Goal: Task Accomplishment & Management: Use online tool/utility

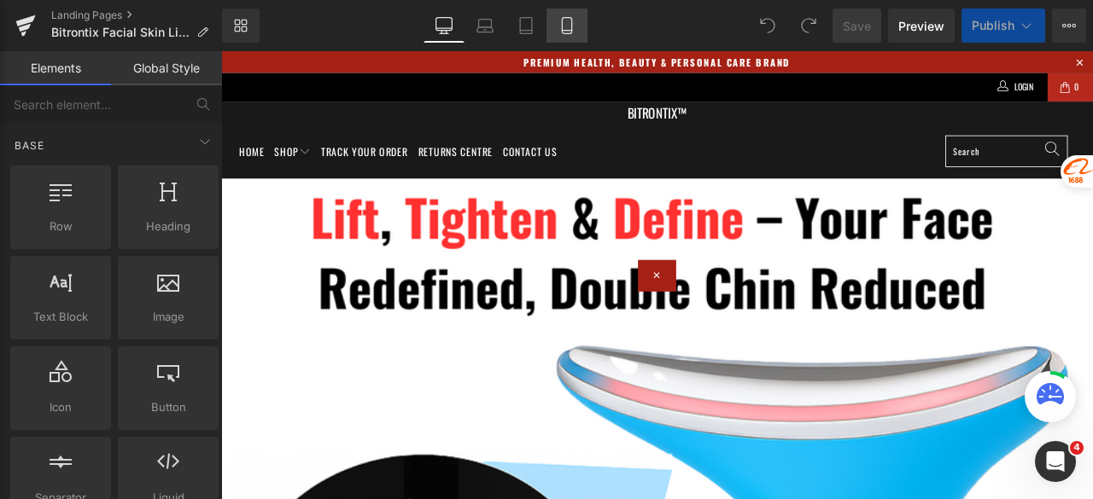
click at [563, 24] on icon at bounding box center [566, 25] width 17 height 17
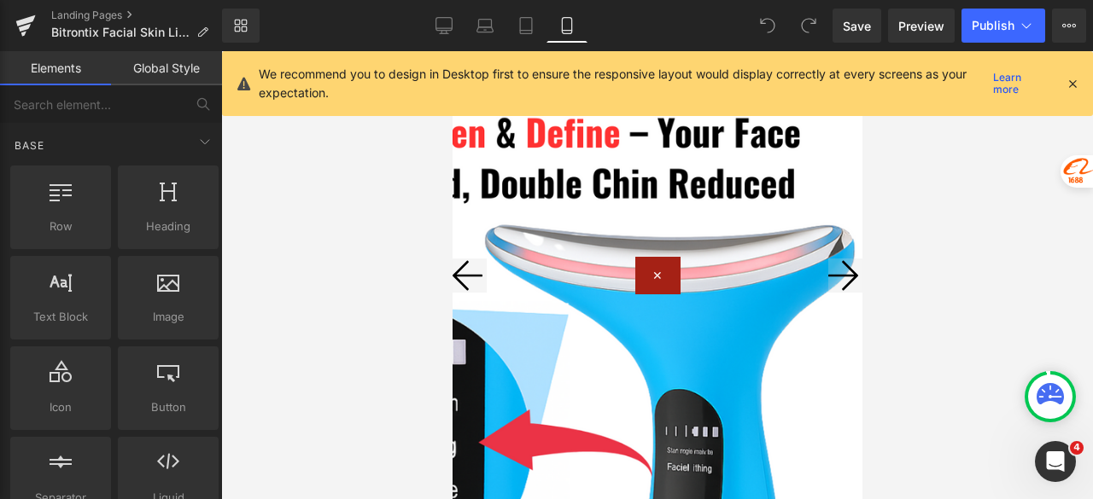
click at [1071, 82] on icon at bounding box center [1072, 83] width 15 height 15
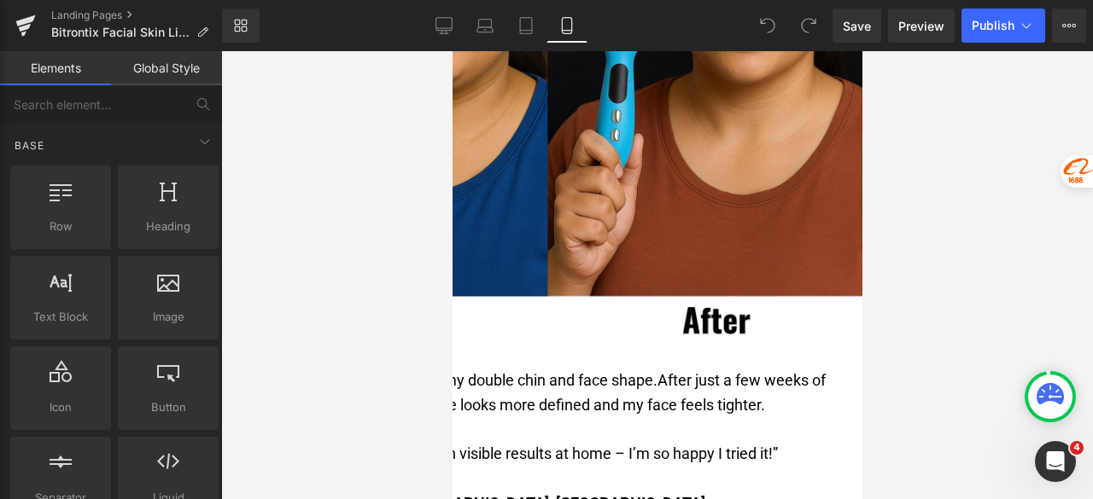
scroll to position [3073, 0]
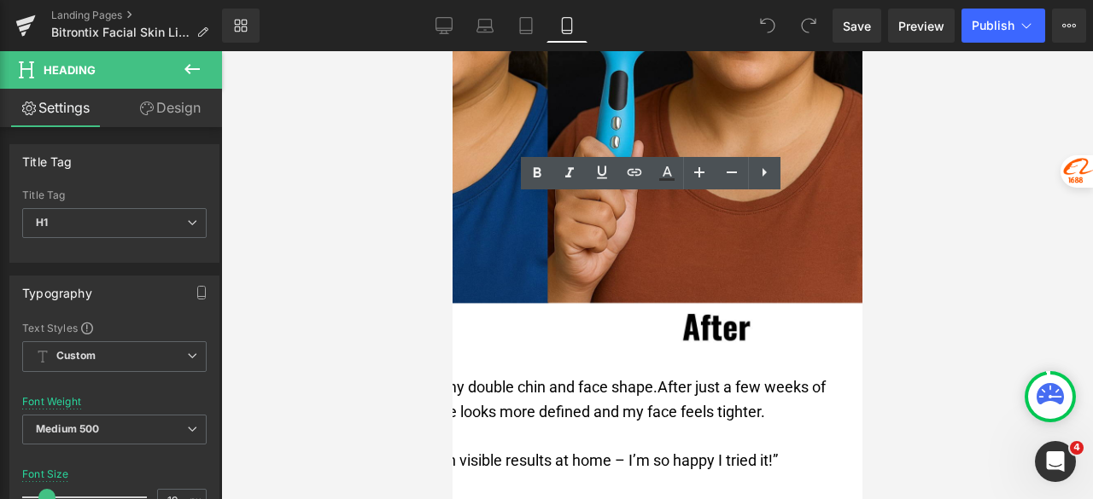
drag, startPoint x: 835, startPoint y: 206, endPoint x: 470, endPoint y: 214, distance: 365.5
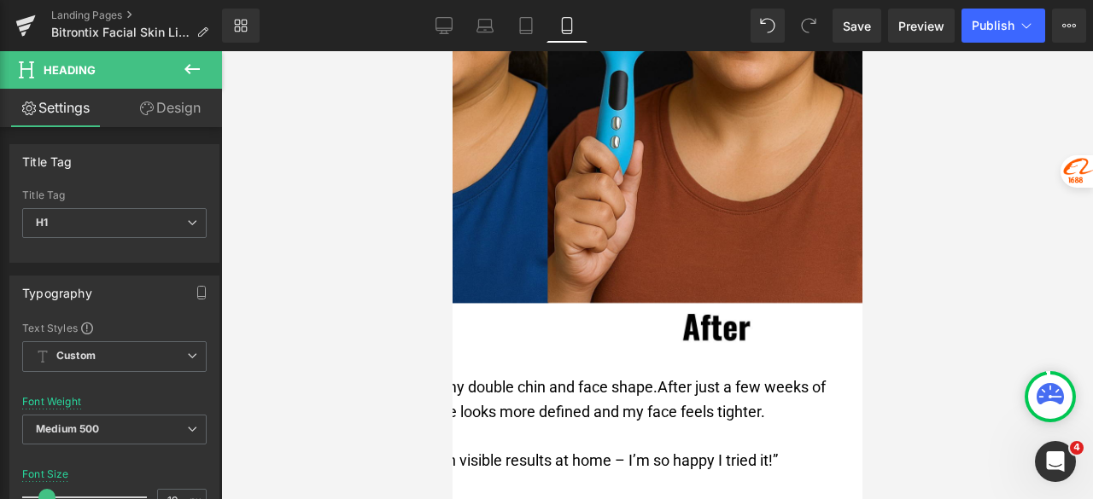
click at [932, 184] on div at bounding box center [657, 275] width 872 height 448
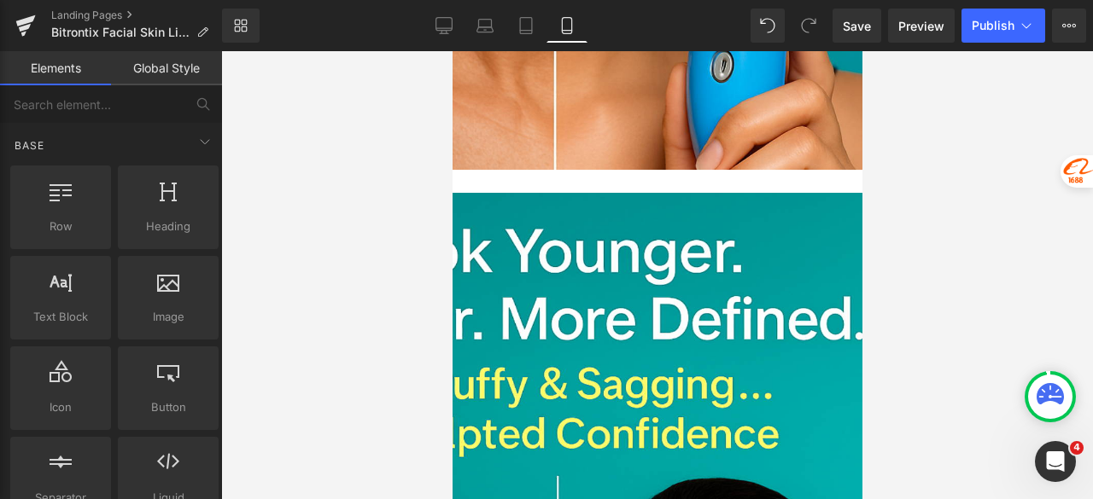
scroll to position [7342, 0]
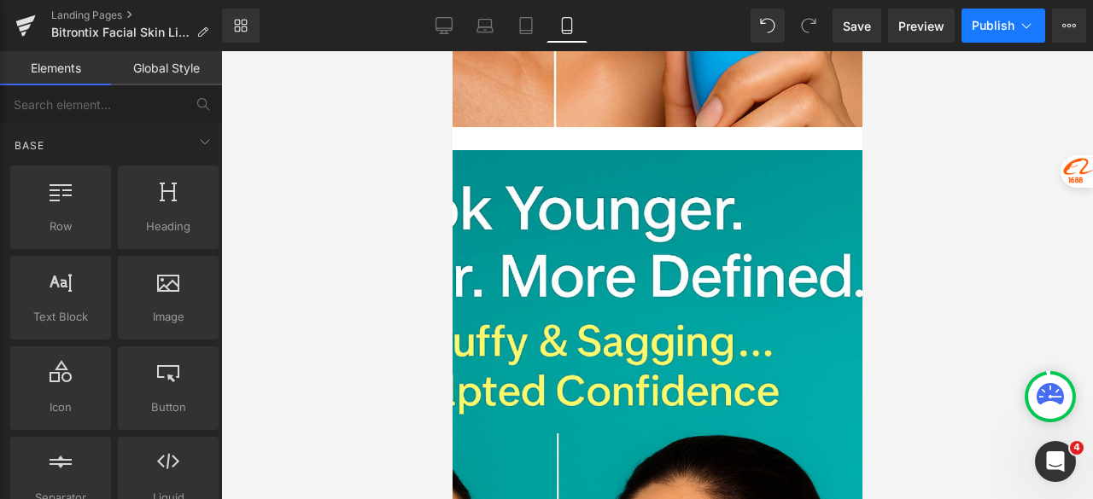
click at [969, 26] on button "Publish" at bounding box center [1003, 26] width 84 height 34
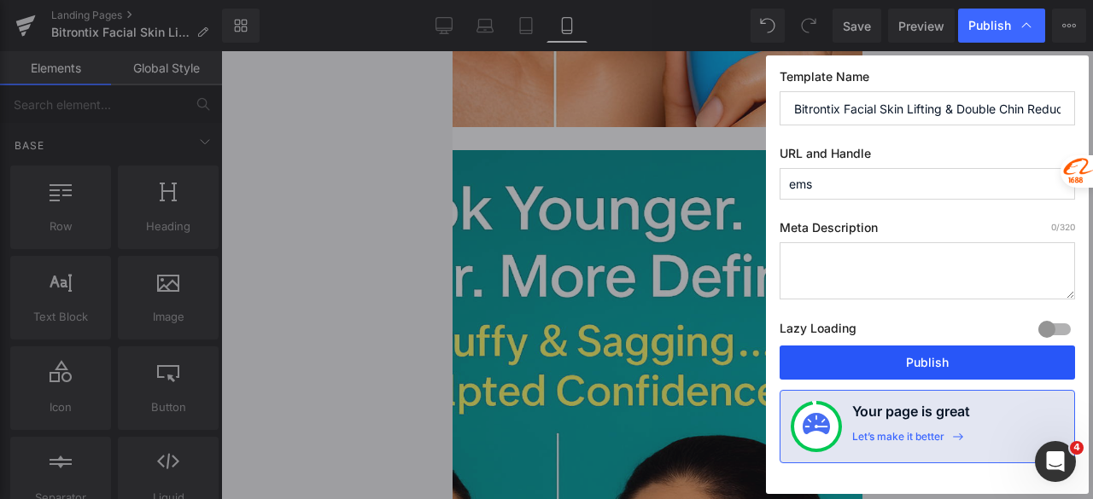
drag, startPoint x: 941, startPoint y: 355, endPoint x: 401, endPoint y: 178, distance: 568.0
click at [941, 355] on button "Publish" at bounding box center [926, 363] width 295 height 34
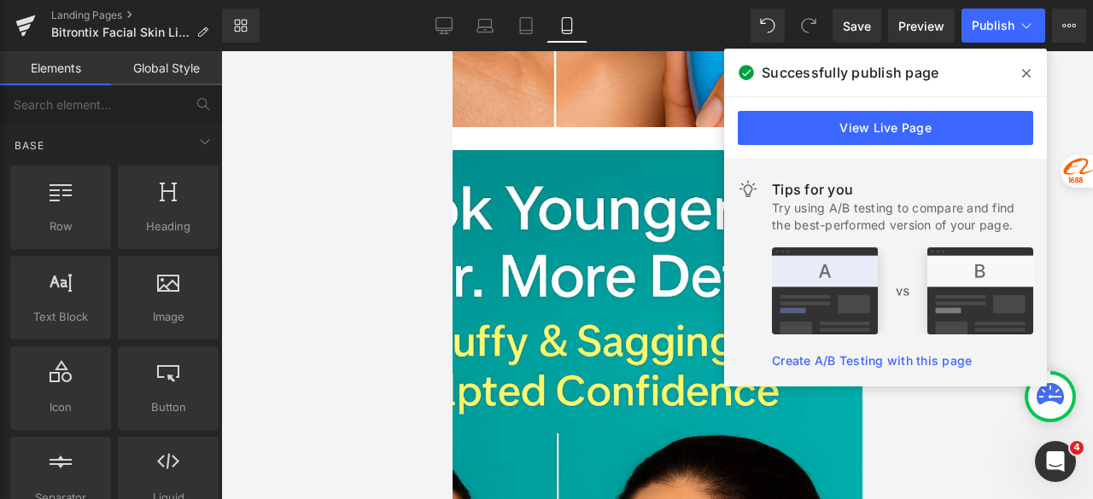
click at [1026, 71] on icon at bounding box center [1026, 74] width 9 height 14
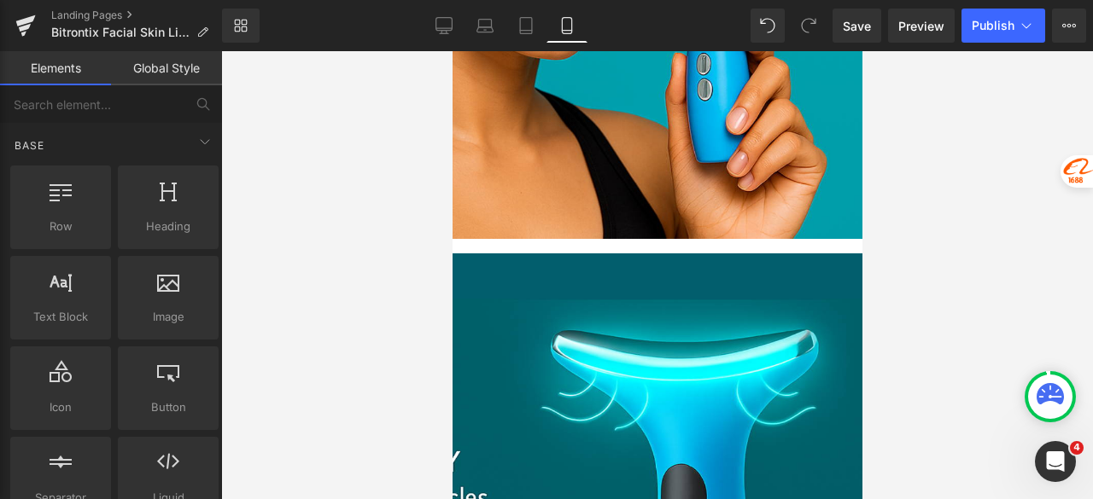
scroll to position [9049, 0]
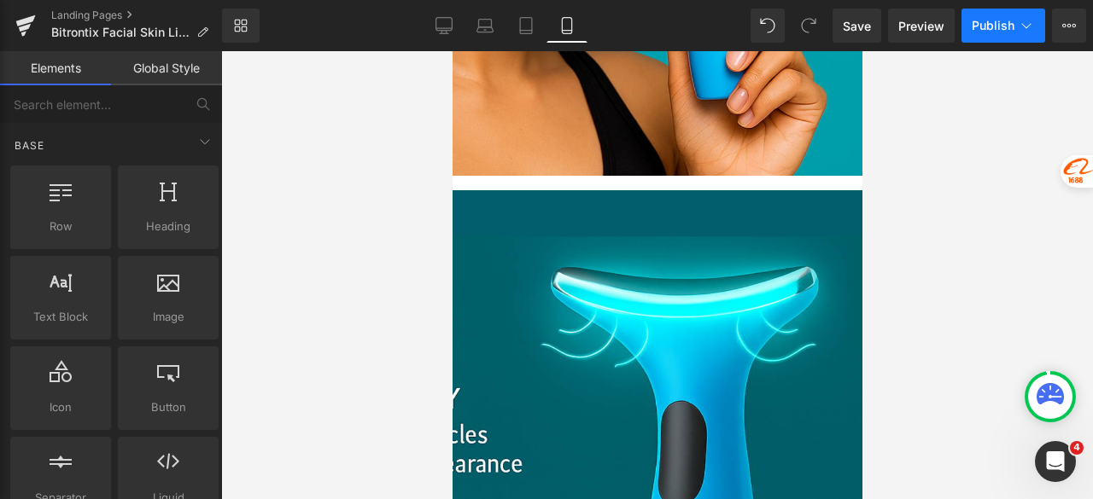
click at [976, 22] on span "Publish" at bounding box center [993, 26] width 43 height 14
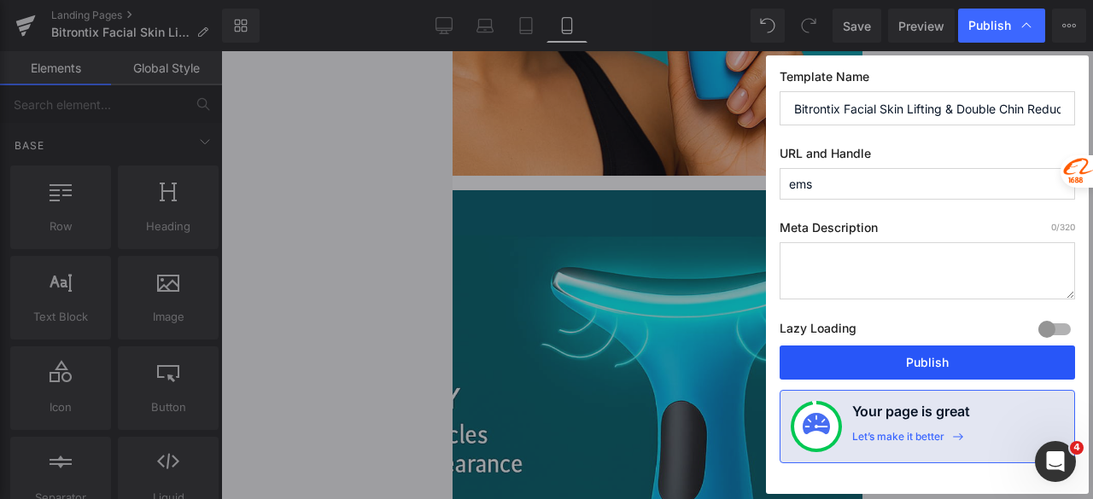
click at [924, 369] on button "Publish" at bounding box center [926, 363] width 295 height 34
